Goal: Task Accomplishment & Management: Manage account settings

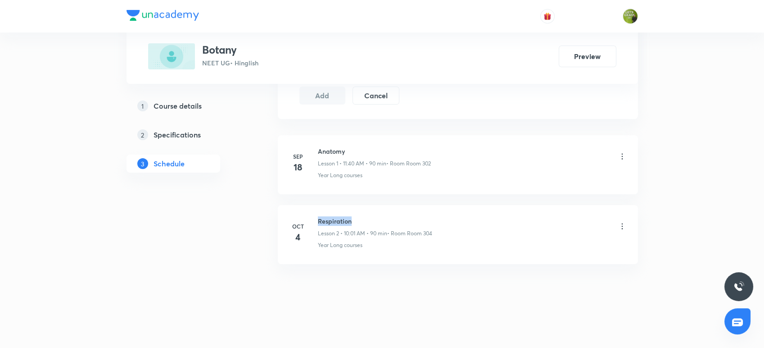
click at [316, 217] on div "[DATE] Respiration Lesson 2 • 10:01 AM • 90 min • Room Room 304 Year Long cours…" at bounding box center [458, 232] width 338 height 33
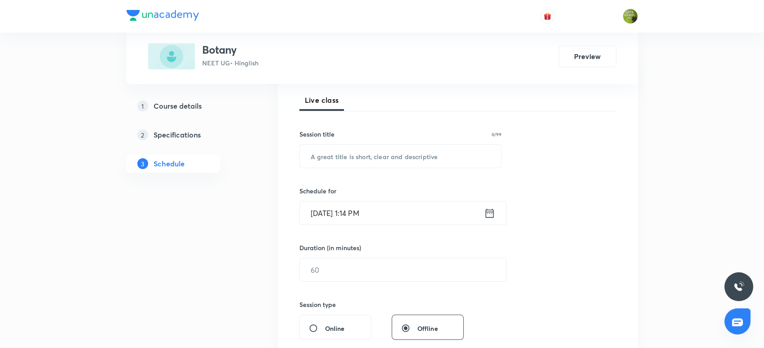
scroll to position [108, 0]
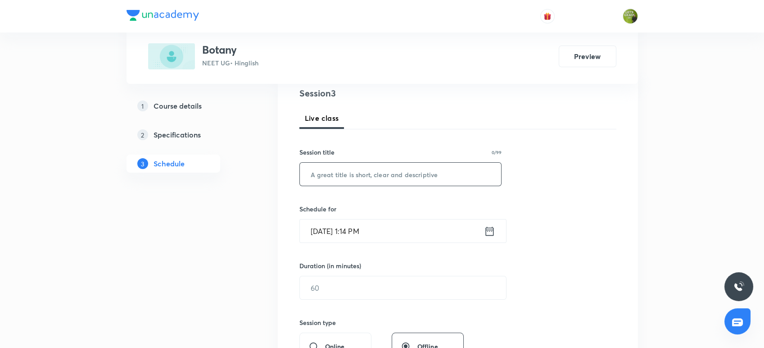
click at [313, 177] on input "text" at bounding box center [401, 173] width 202 height 23
paste input "Respiration"
type input "Respiration"
click at [485, 232] on icon at bounding box center [489, 230] width 8 height 9
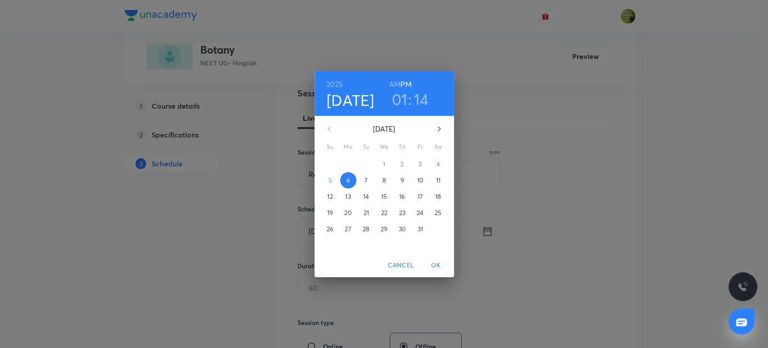
click at [415, 107] on h3 "14" at bounding box center [421, 99] width 15 height 19
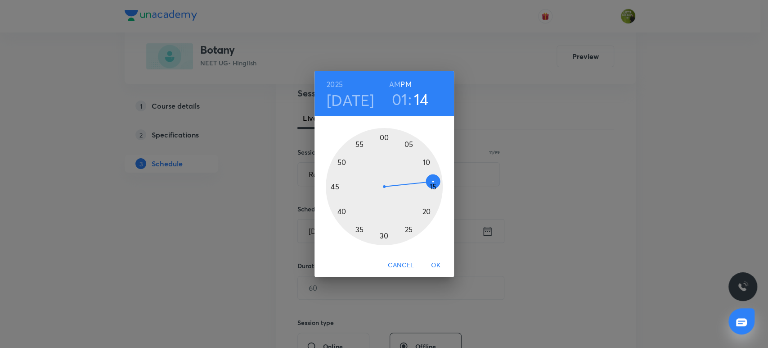
click at [425, 208] on div at bounding box center [384, 186] width 117 height 117
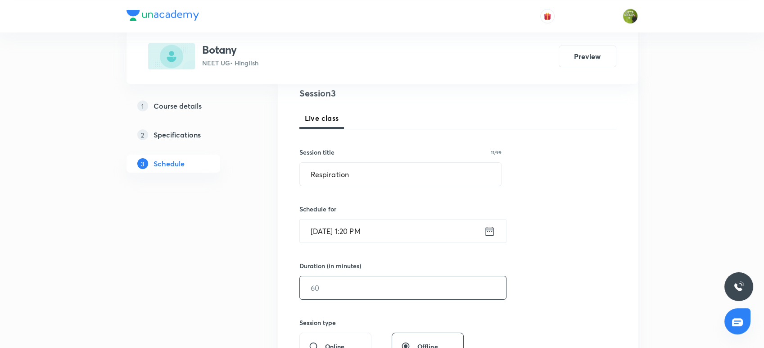
click at [367, 288] on input "text" at bounding box center [403, 287] width 206 height 23
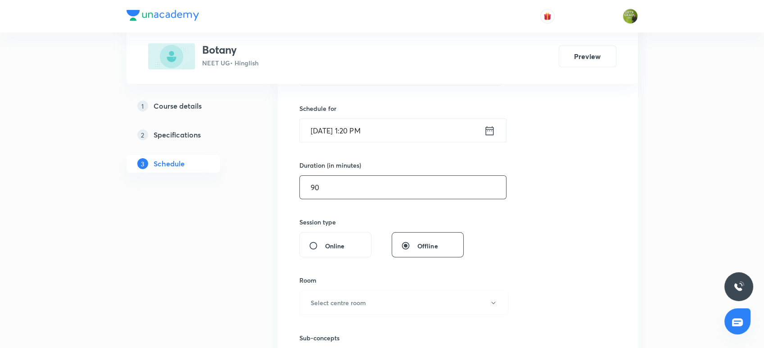
scroll to position [209, 0]
type input "90"
click at [363, 315] on div "Sub-concepts Select concepts that wil be covered in this session" at bounding box center [400, 343] width 203 height 58
click at [361, 312] on button "Select centre room" at bounding box center [403, 301] width 209 height 25
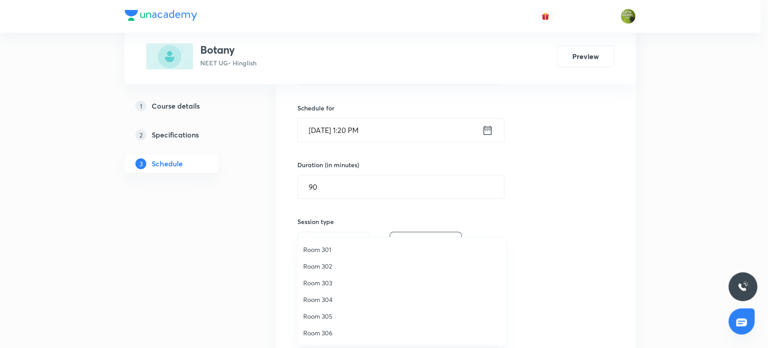
click at [343, 280] on span "Room 303" at bounding box center [401, 282] width 197 height 9
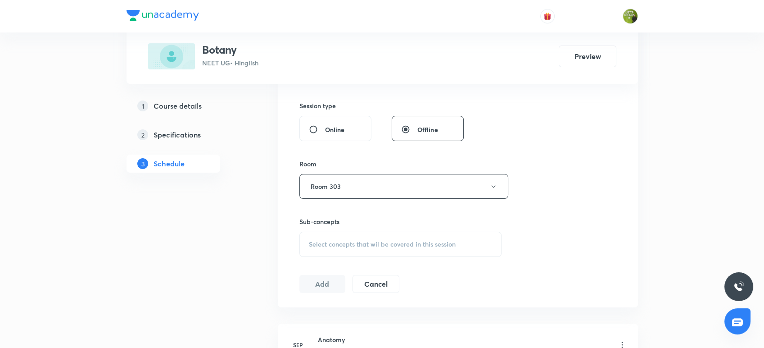
scroll to position [325, 0]
click at [339, 245] on span "Select concepts that wil be covered in this session" at bounding box center [382, 243] width 147 height 7
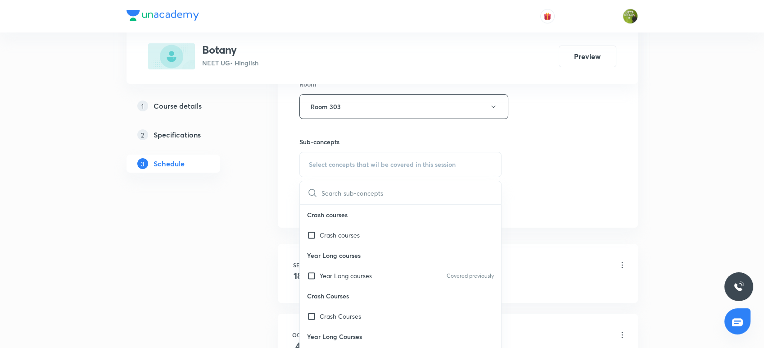
scroll to position [406, 0]
click at [311, 274] on input "checkbox" at bounding box center [313, 272] width 13 height 9
checkbox input "true"
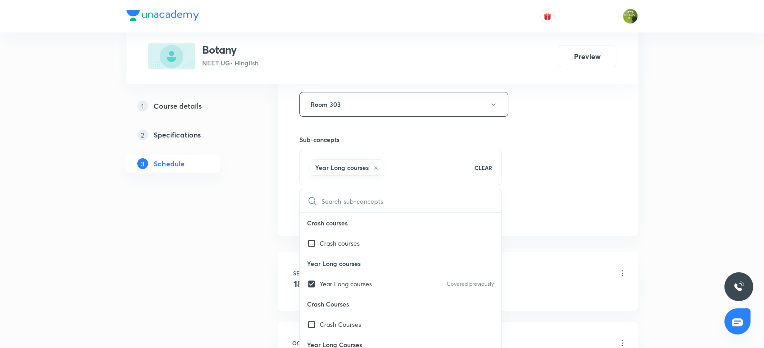
click at [251, 232] on div "Plus Courses Botany NEET UG • Hinglish Preview 1 Course details 2 Specification…" at bounding box center [381, 46] width 511 height 805
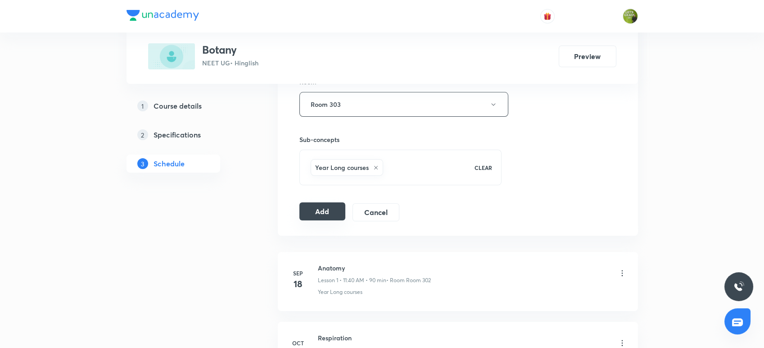
click at [308, 211] on button "Add" at bounding box center [322, 211] width 46 height 18
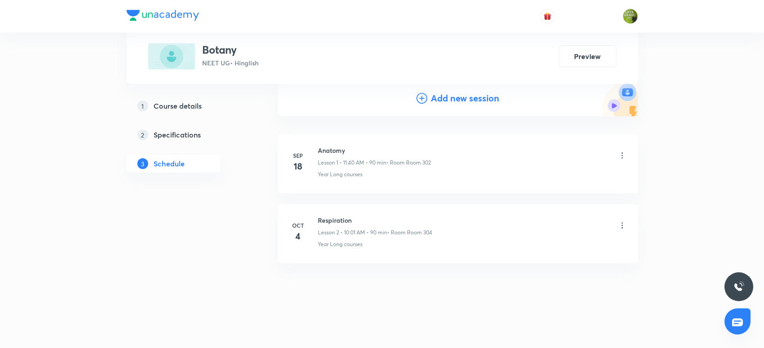
scroll to position [99, 0]
